Goal: Transaction & Acquisition: Obtain resource

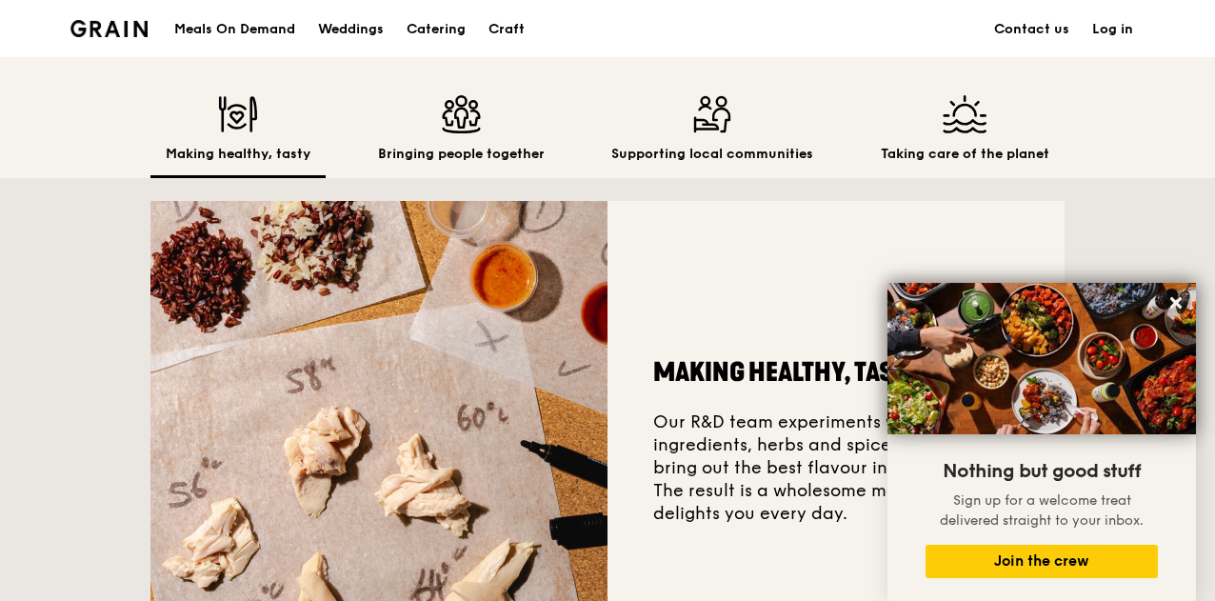
scroll to position [508, 0]
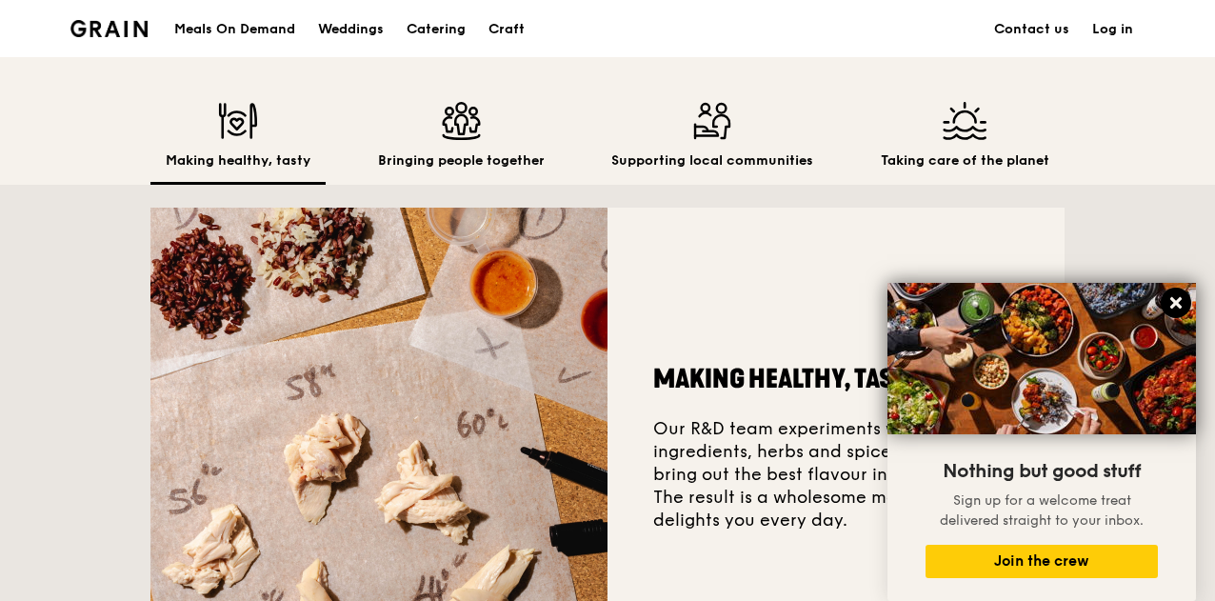
click at [1173, 305] on icon at bounding box center [1175, 302] width 11 height 11
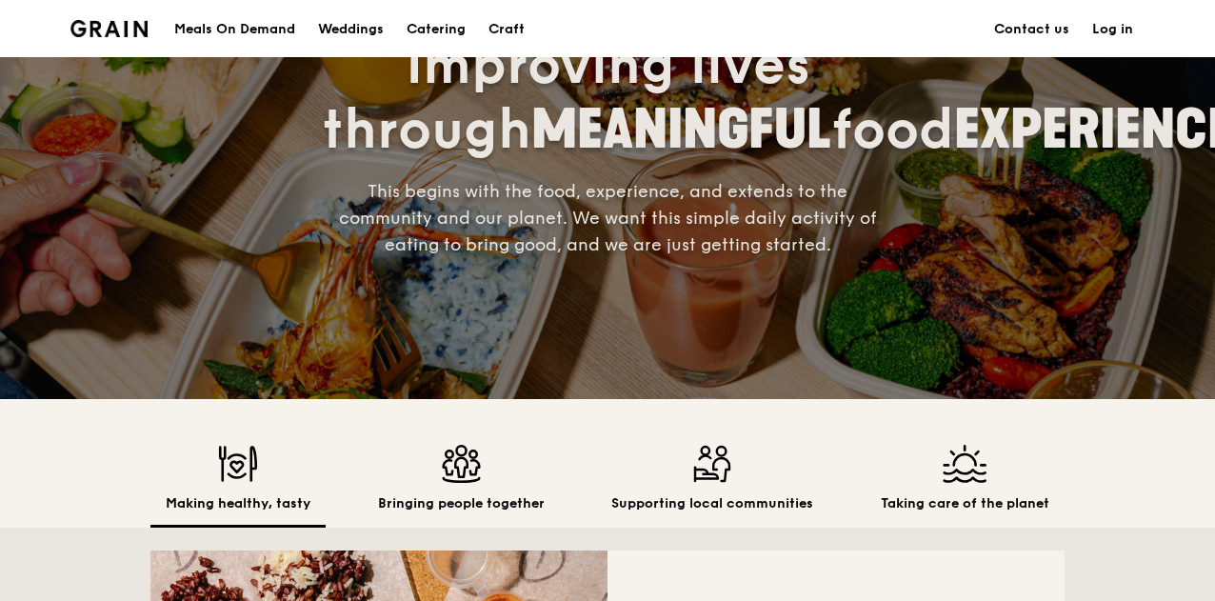
scroll to position [0, 0]
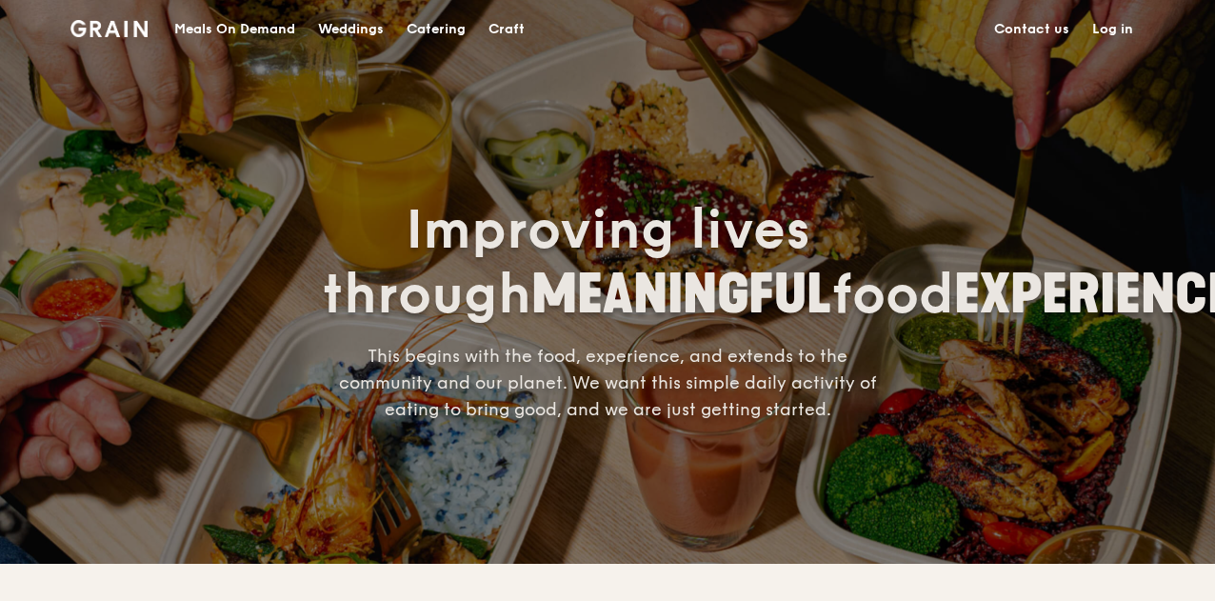
click at [255, 24] on div "Meals On Demand" at bounding box center [234, 29] width 121 height 57
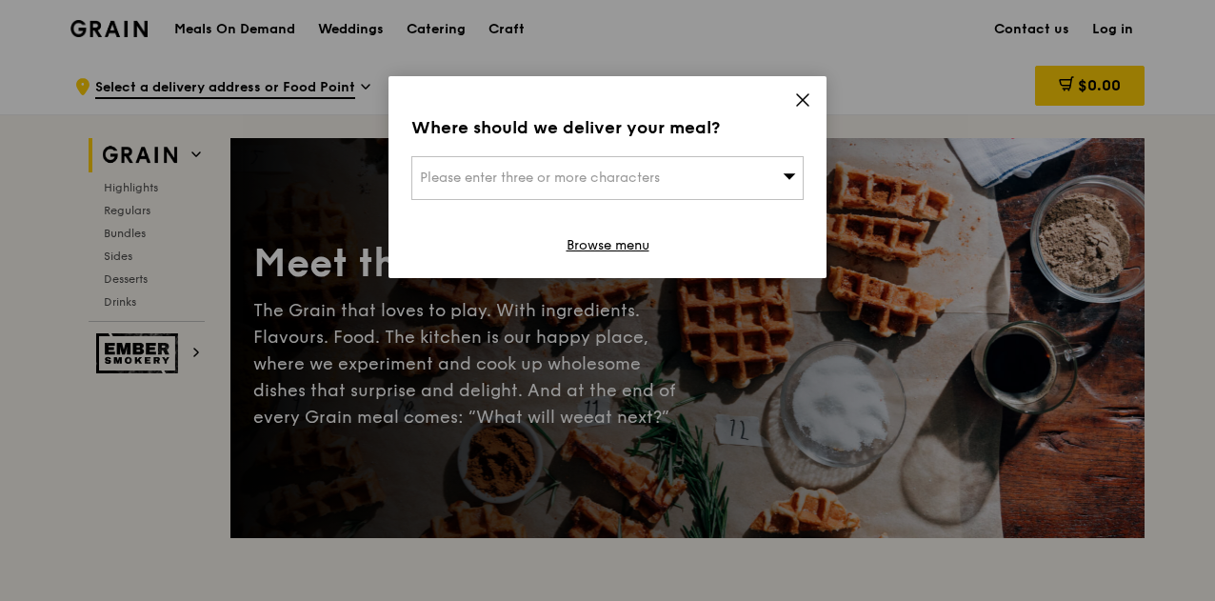
click at [806, 100] on icon at bounding box center [802, 99] width 17 height 17
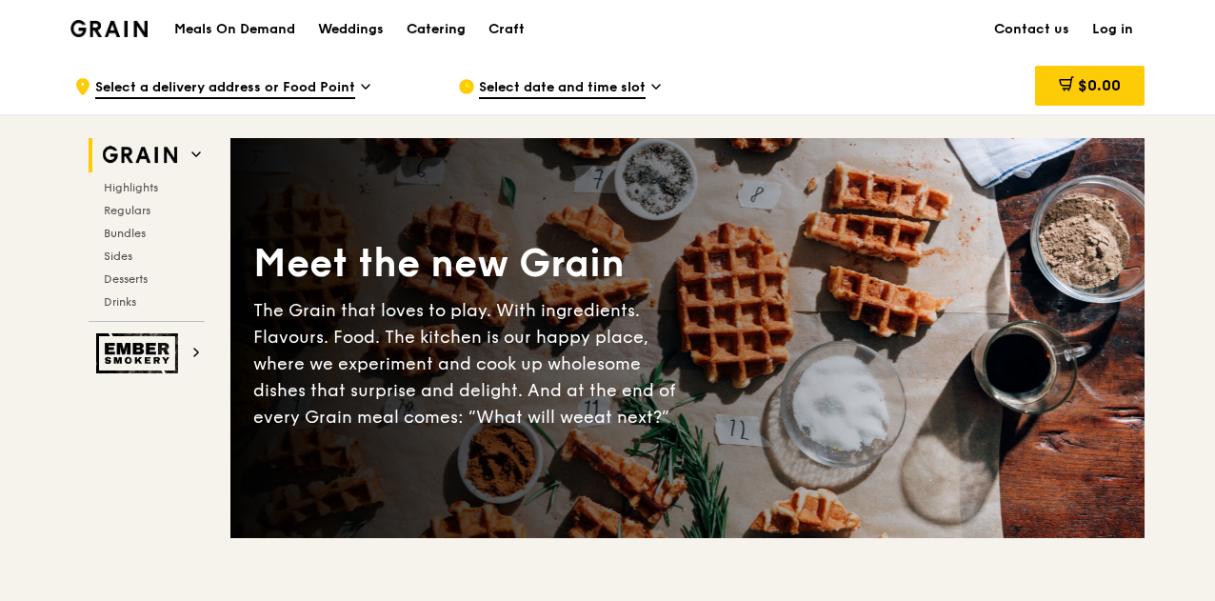
click at [439, 22] on div "Catering" at bounding box center [436, 29] width 59 height 57
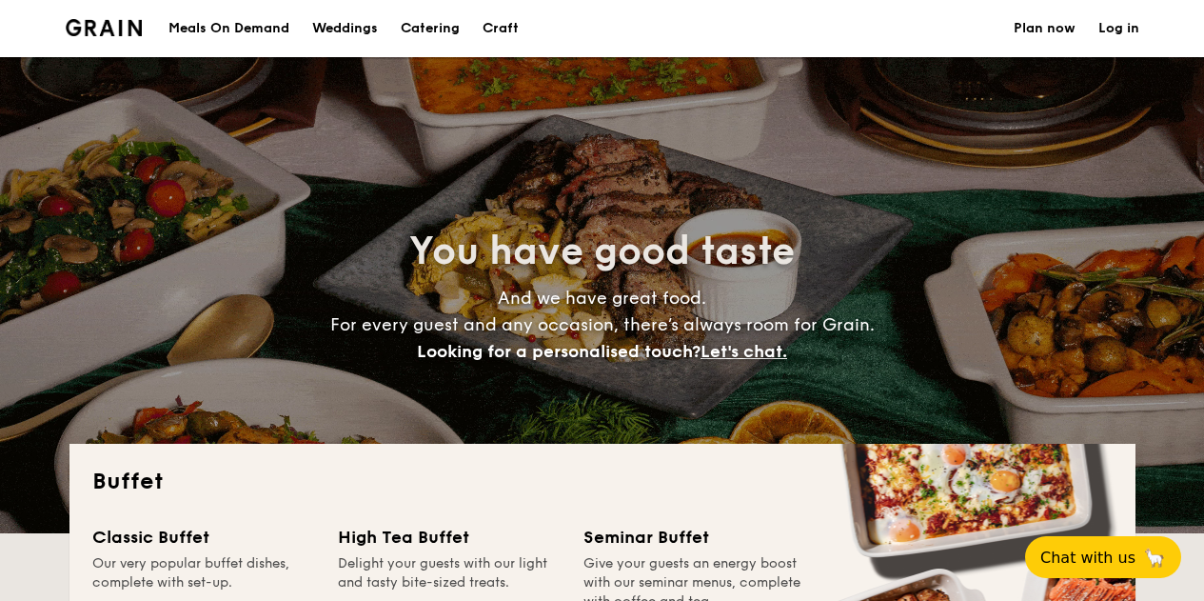
select select
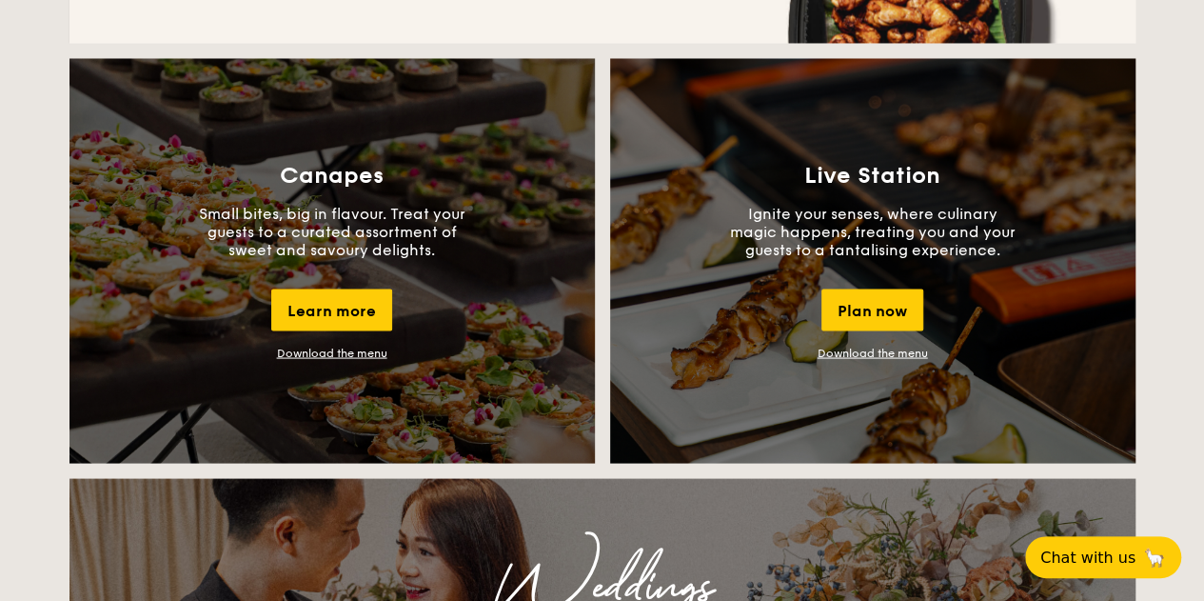
scroll to position [1809, 0]
